Goal: Find specific page/section: Find specific page/section

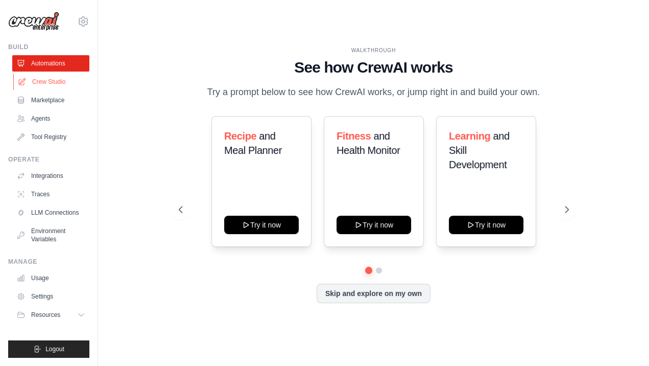
click at [52, 83] on link "Crew Studio" at bounding box center [51, 82] width 77 height 16
